Goal: Information Seeking & Learning: Learn about a topic

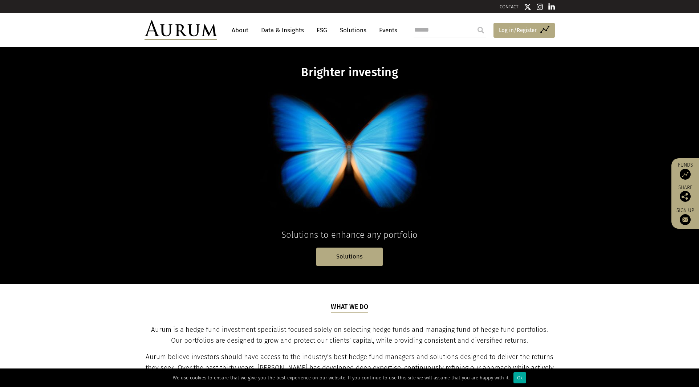
click at [522, 30] on span "Log in/Register" at bounding box center [518, 30] width 38 height 9
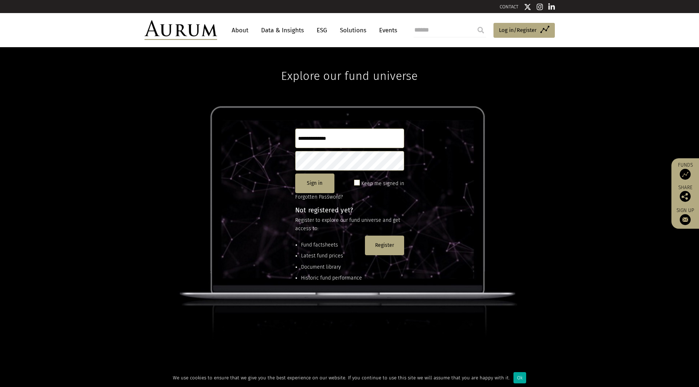
click at [346, 137] on input "text" at bounding box center [349, 139] width 109 height 20
type input "**********"
click at [316, 185] on button "Sign in" at bounding box center [314, 184] width 39 height 20
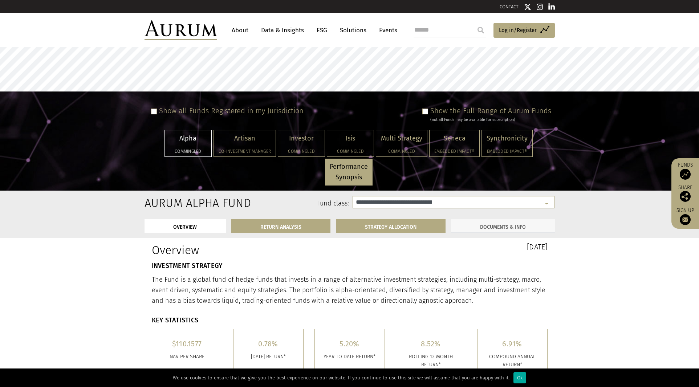
select select "**********"
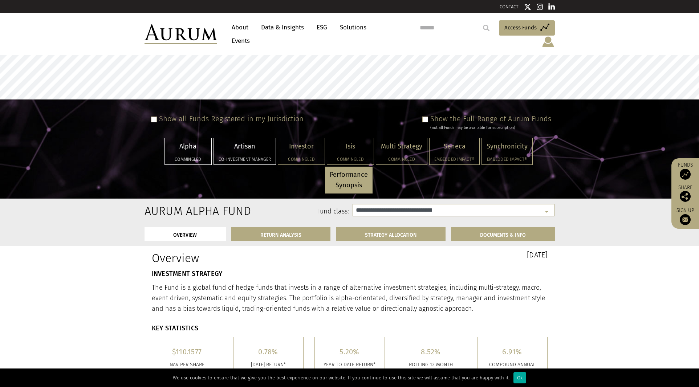
click at [248, 146] on div "Artisan Co-investment Manager" at bounding box center [245, 151] width 62 height 26
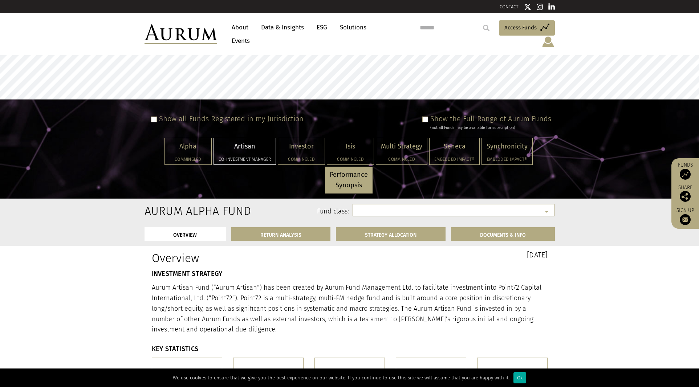
select select "**********"
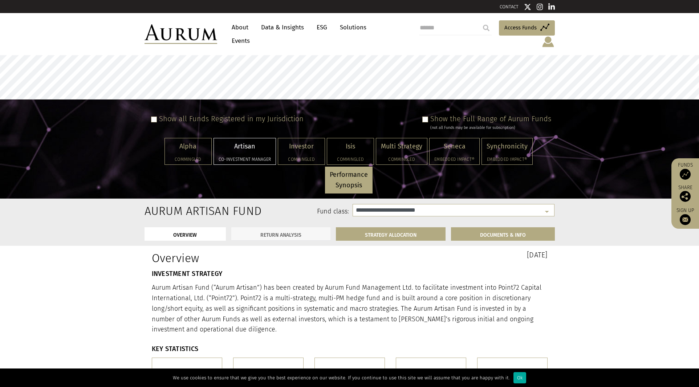
click at [294, 230] on link "RETURN ANALYSIS" at bounding box center [280, 233] width 99 height 13
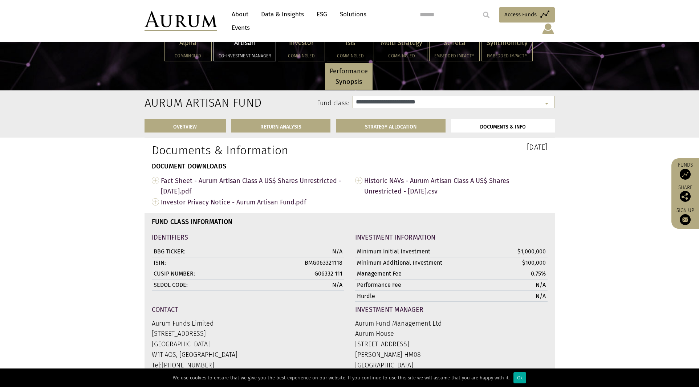
scroll to position [2185, 0]
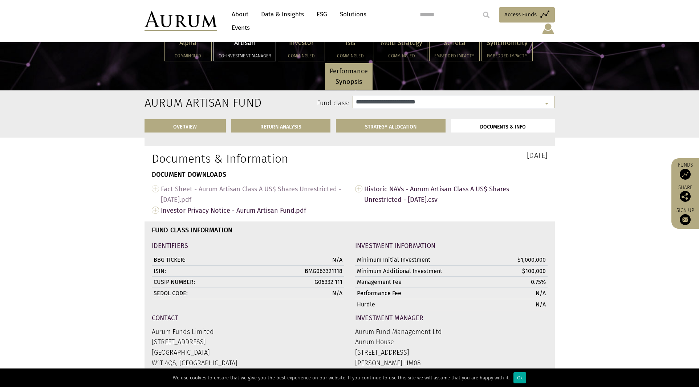
drag, startPoint x: 232, startPoint y: 194, endPoint x: 201, endPoint y: 195, distance: 30.6
click at [201, 195] on span "Fact Sheet - Aurum Artisan Class A US$ Shares Unrestricted - Aug 2025.pdf" at bounding box center [252, 194] width 183 height 22
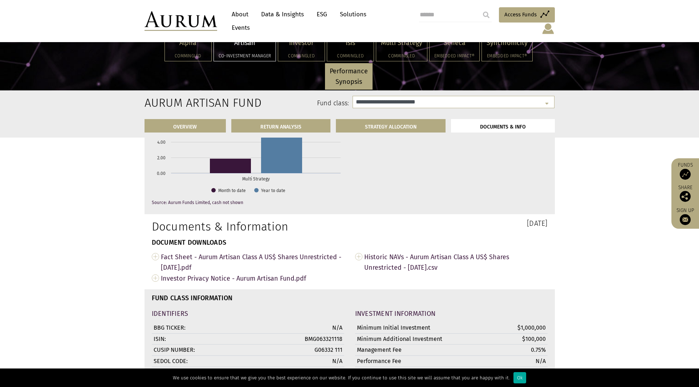
scroll to position [2116, 0]
click at [300, 52] on div "Investor Commingled" at bounding box center [301, 48] width 47 height 26
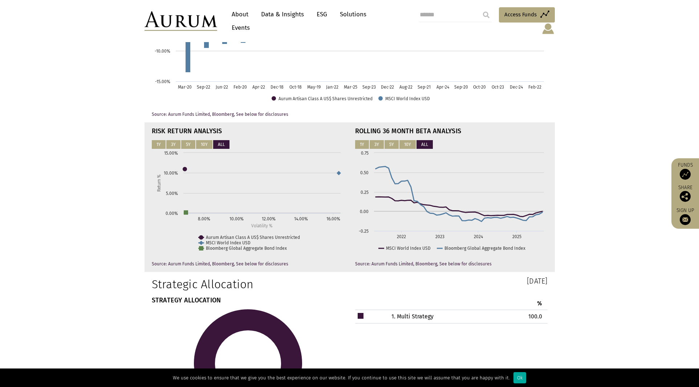
select select "**********"
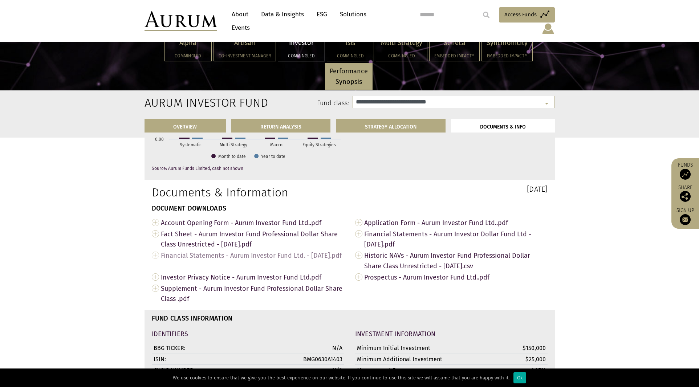
scroll to position [2529, 0]
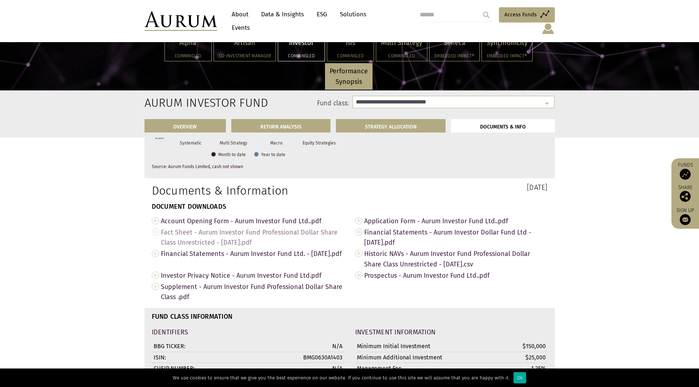
click at [241, 240] on span "Fact Sheet - Aurum Investor Fund Professional Dollar Share Class Unrestricted -…" at bounding box center [252, 238] width 183 height 22
click at [239, 259] on span "Financial Statements - Aurum Investor Fund Ltd. - 31 December 2024.pdf" at bounding box center [252, 253] width 183 height 11
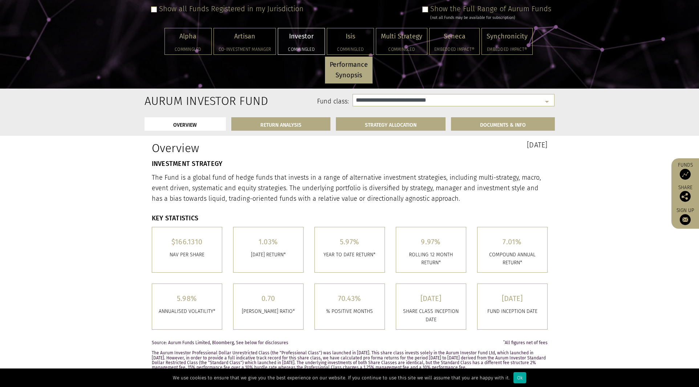
scroll to position [4, 0]
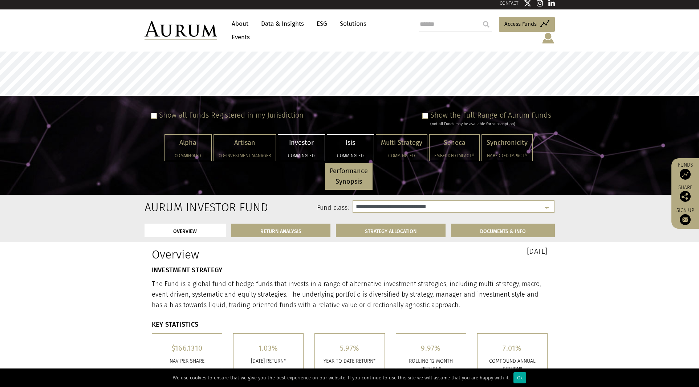
click at [351, 142] on div "Isis Commingled" at bounding box center [350, 148] width 47 height 26
select select "**********"
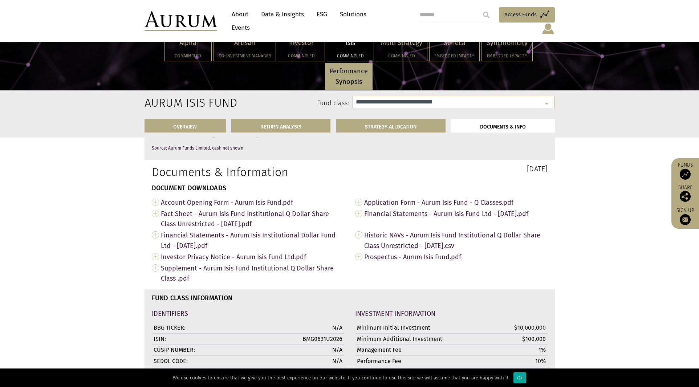
scroll to position [2525, 0]
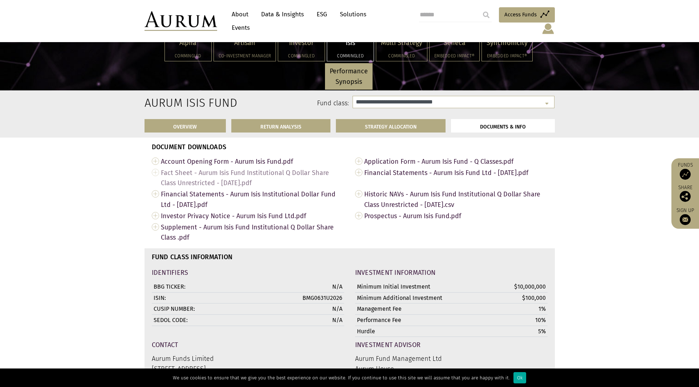
click at [226, 181] on span "Fact Sheet - Aurum Isis Fund Institutional Q Dollar Share Class Unrestricted - …" at bounding box center [252, 178] width 183 height 22
click at [219, 203] on span "Financial Statements - Aurum Isis Institutional Dollar Fund Ltd - 31 December 2…" at bounding box center [252, 200] width 183 height 22
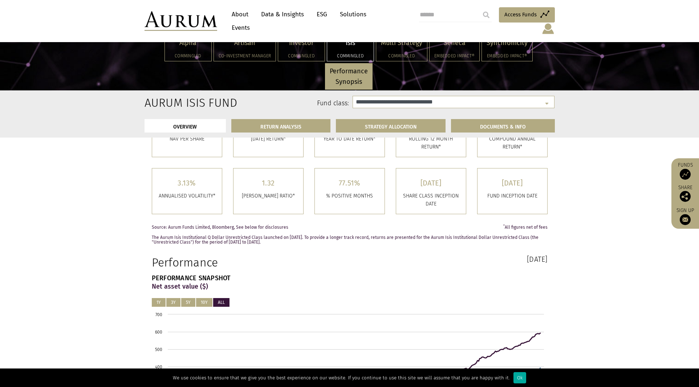
scroll to position [213, 0]
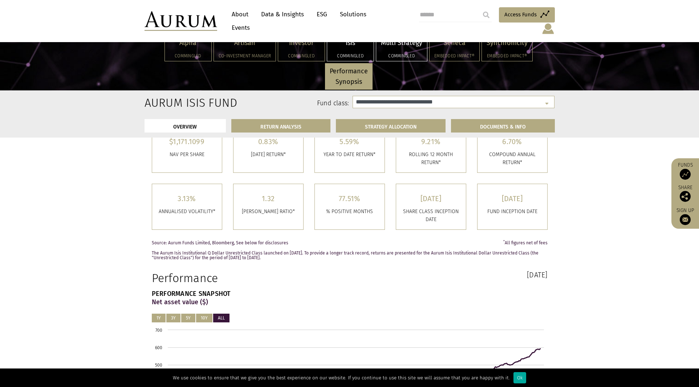
click at [406, 48] on div "Multi Strategy Commingled" at bounding box center [401, 48] width 51 height 26
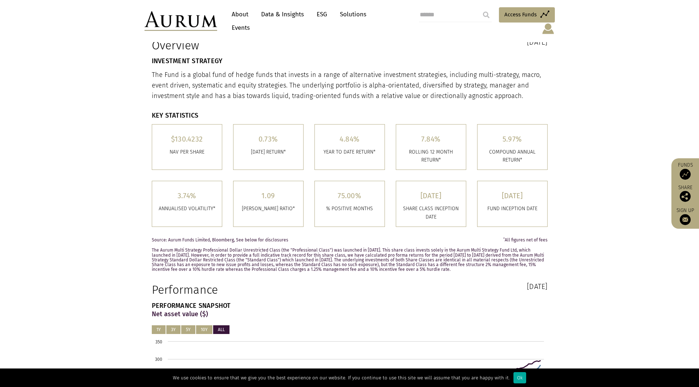
select select "**********"
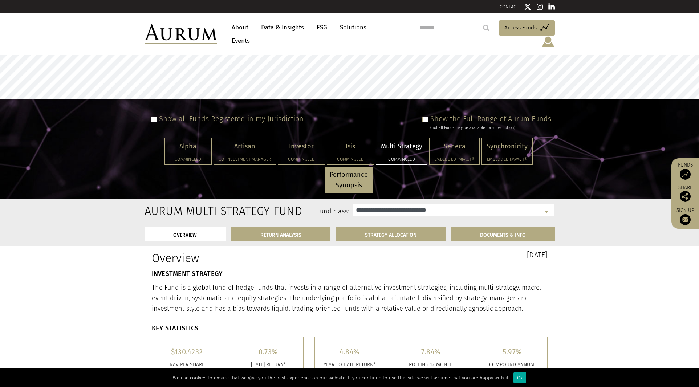
click at [427, 117] on span at bounding box center [426, 120] width 6 height 6
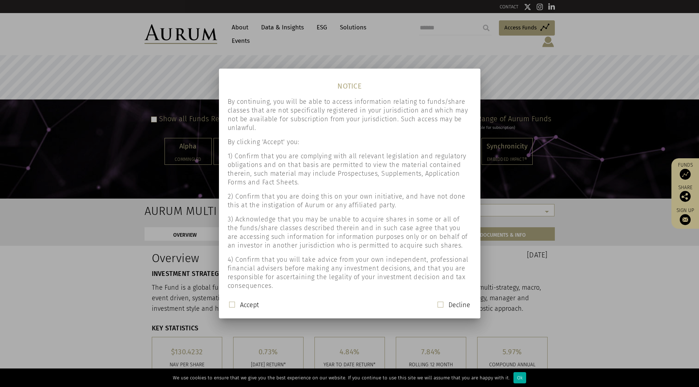
click at [231, 304] on span at bounding box center [232, 305] width 6 height 6
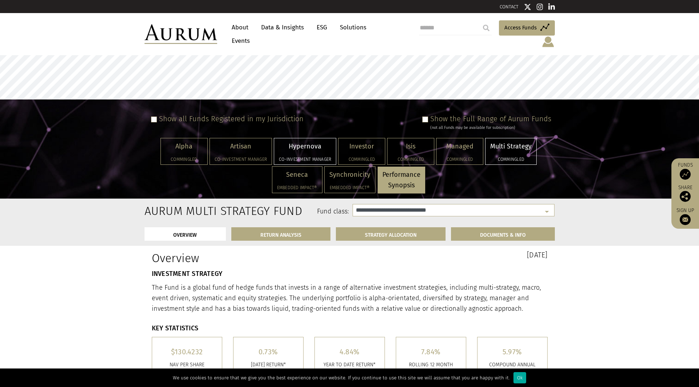
click at [326, 141] on p "Hypernova" at bounding box center [305, 146] width 52 height 11
select select "**********"
click at [400, 175] on p "Performance Synopsis" at bounding box center [402, 180] width 38 height 21
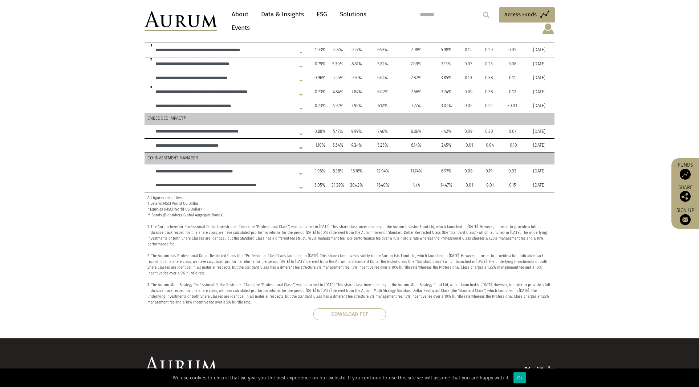
scroll to position [260, 0]
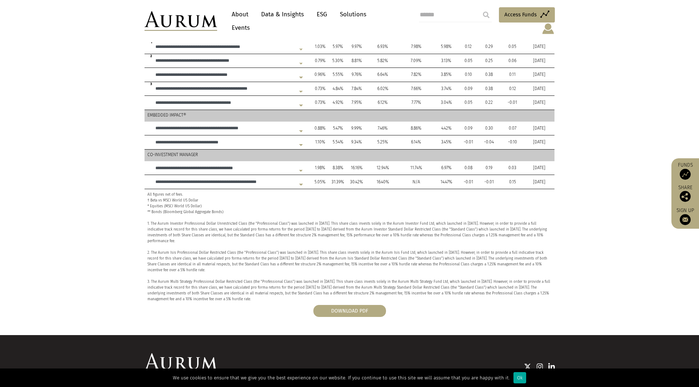
click at [367, 308] on span "DOWNLOAD PDF" at bounding box center [349, 311] width 37 height 6
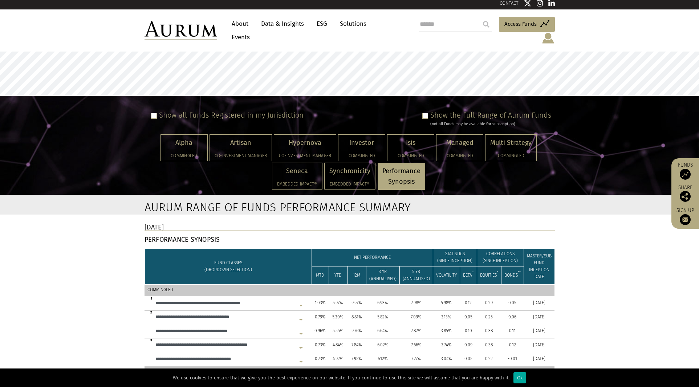
scroll to position [0, 0]
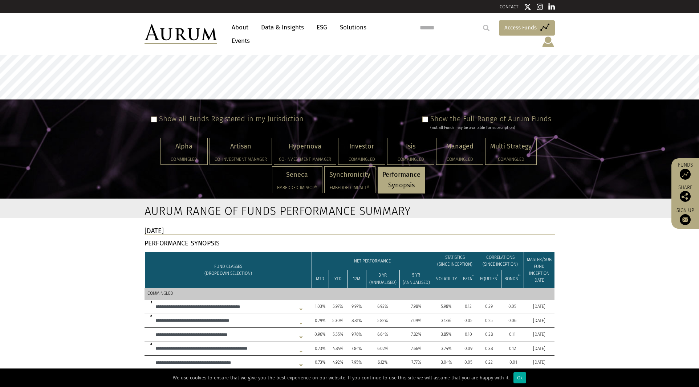
click at [508, 32] on span "Access Funds" at bounding box center [521, 27] width 32 height 9
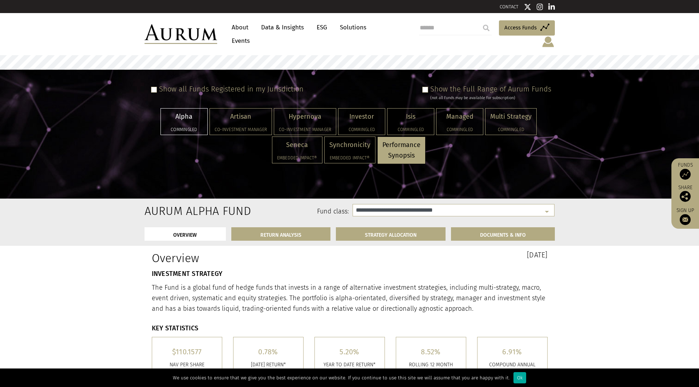
select select "**********"
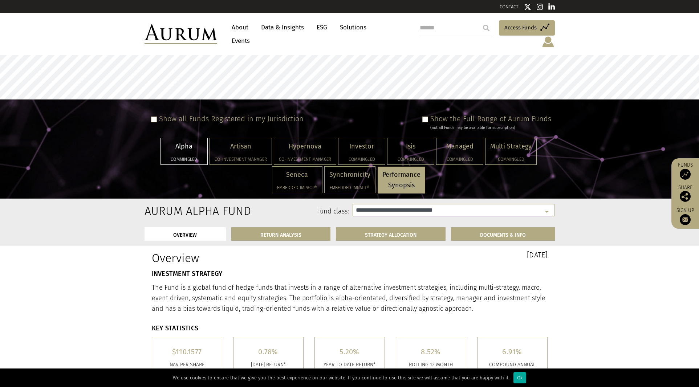
drag, startPoint x: 600, startPoint y: 28, endPoint x: 556, endPoint y: 44, distance: 47.5
click at [600, 28] on header "About Data & Insights ESG Solutions Events Access Funds Log in/Register Sign ou…" at bounding box center [349, 34] width 699 height 42
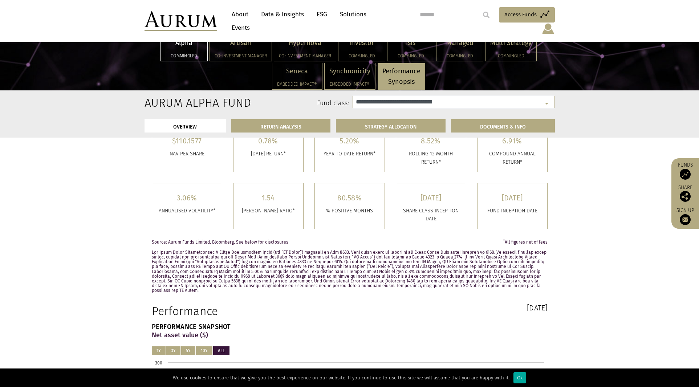
scroll to position [114, 0]
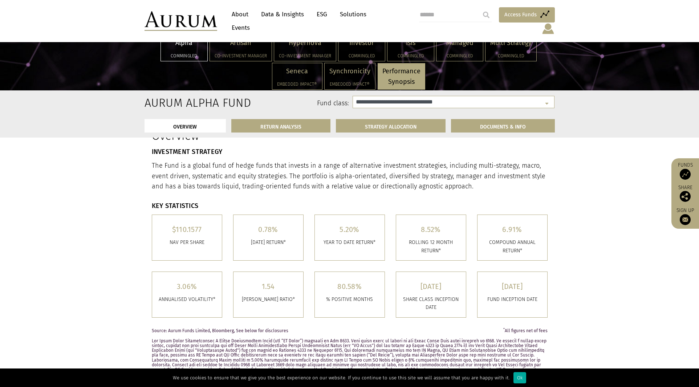
click at [506, 18] on span "Access Funds" at bounding box center [521, 14] width 32 height 9
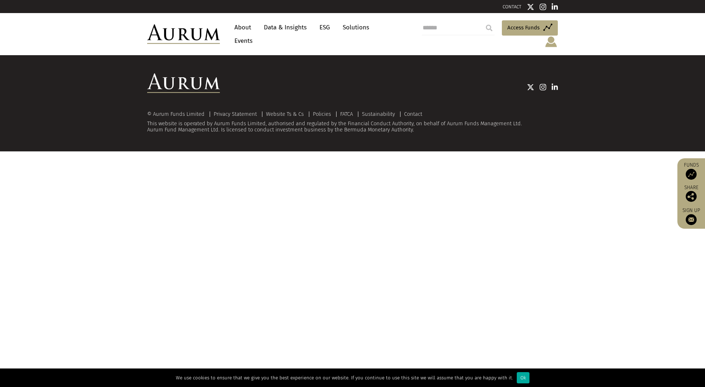
click at [550, 36] on img at bounding box center [550, 42] width 13 height 12
click at [553, 65] on link "Preferences" at bounding box center [551, 72] width 55 height 15
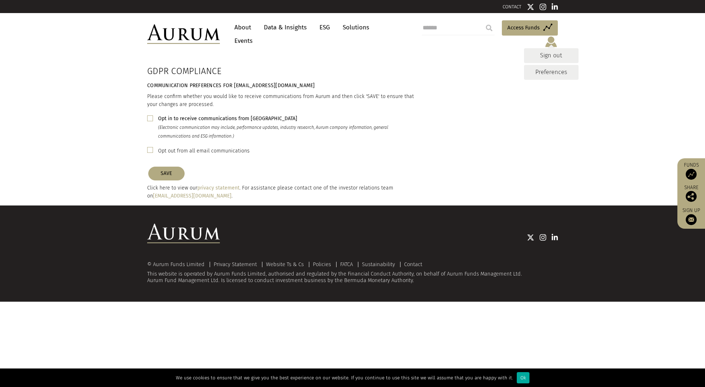
click at [540, 48] on link "Sign out" at bounding box center [551, 55] width 55 height 15
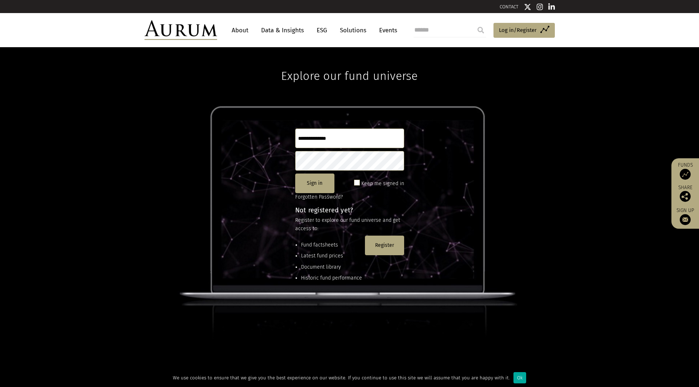
type input "**********"
click at [316, 182] on button "Sign in" at bounding box center [314, 184] width 39 height 20
click at [352, 32] on link "Solutions" at bounding box center [353, 30] width 34 height 13
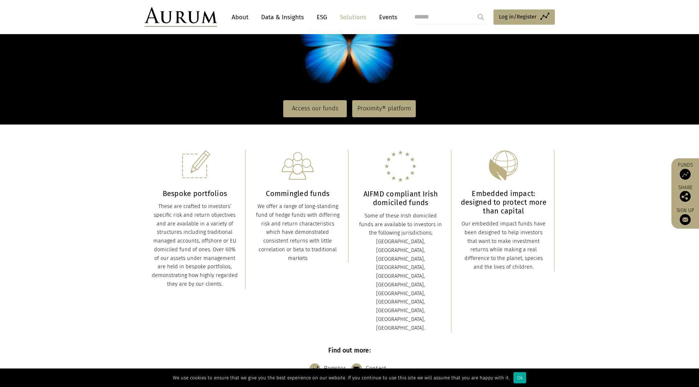
scroll to position [109, 0]
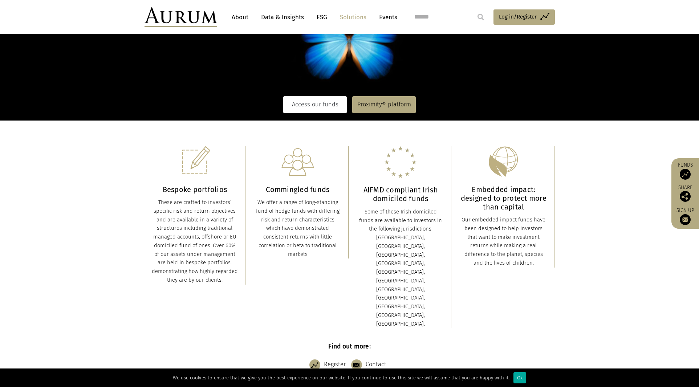
click at [311, 103] on link "Access our funds" at bounding box center [315, 104] width 64 height 17
